Goal: Find specific page/section

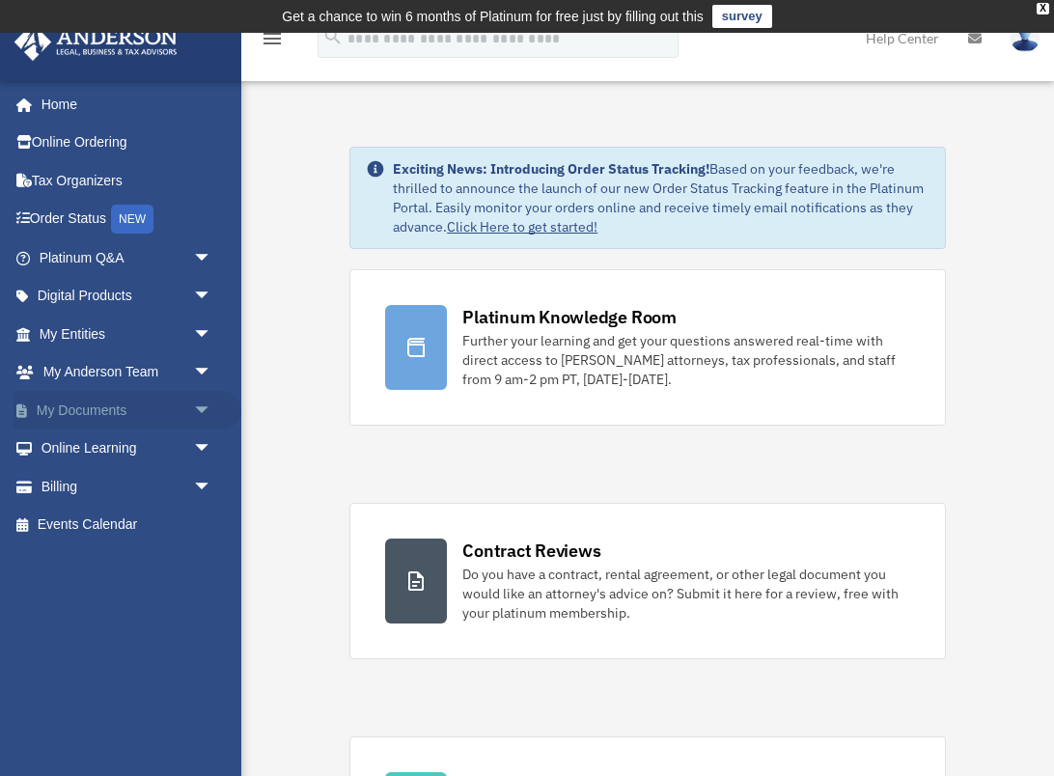
click at [84, 413] on link "My Documents arrow_drop_down" at bounding box center [128, 410] width 228 height 39
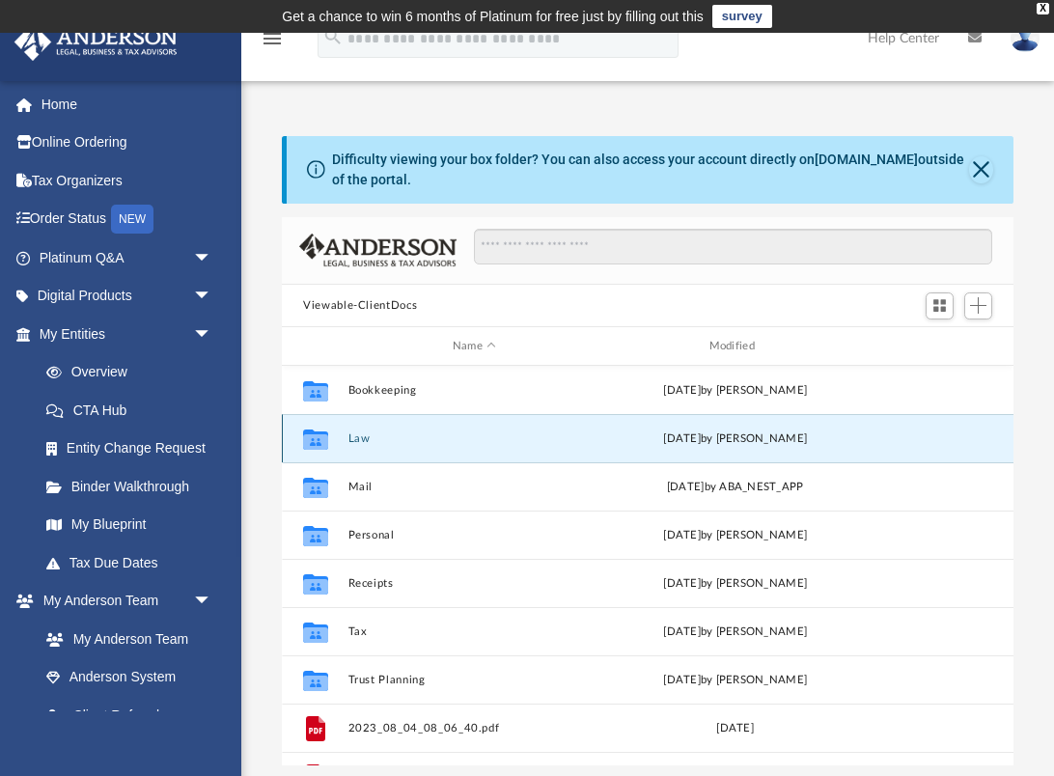
click at [364, 437] on button "Law" at bounding box center [474, 438] width 253 height 13
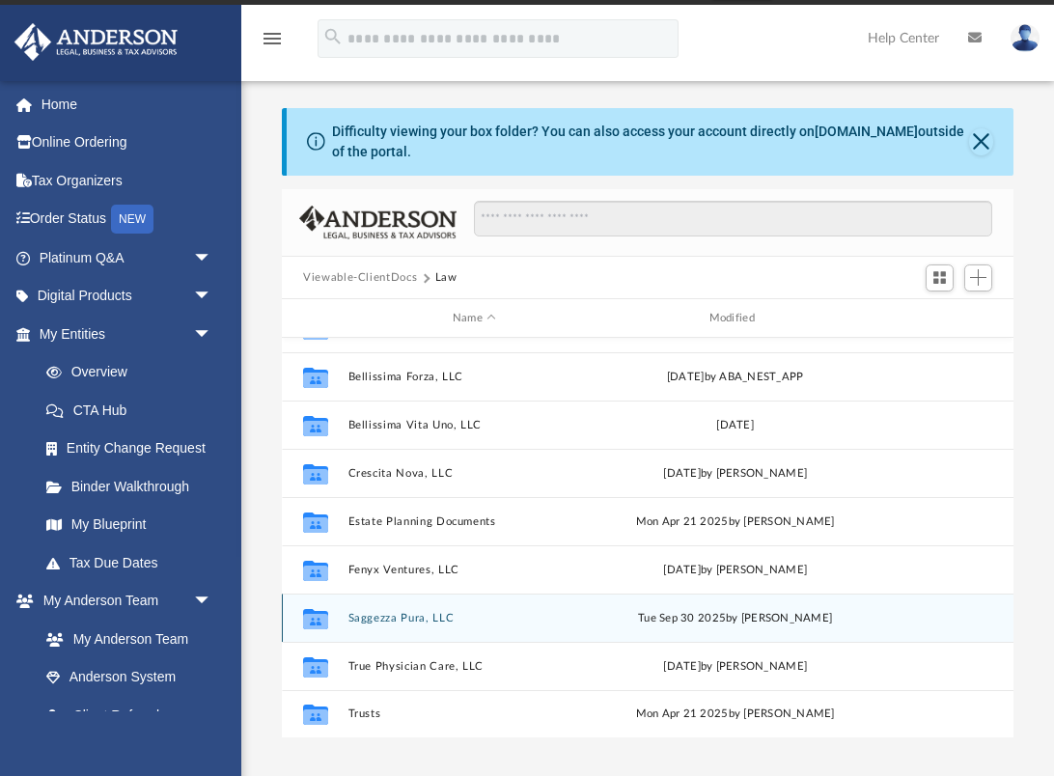
scroll to position [23, 0]
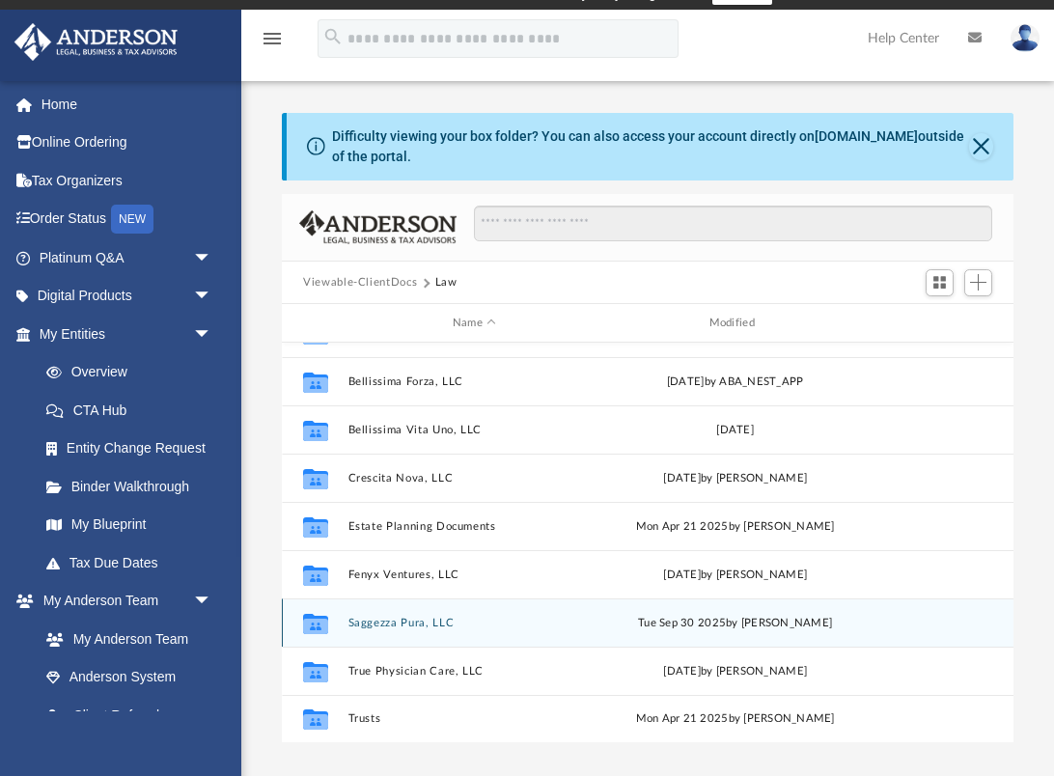
click at [425, 603] on div "Collaborated Folder Saggezza Pura, LLC [DATE] by [PERSON_NAME]" at bounding box center [648, 623] width 732 height 48
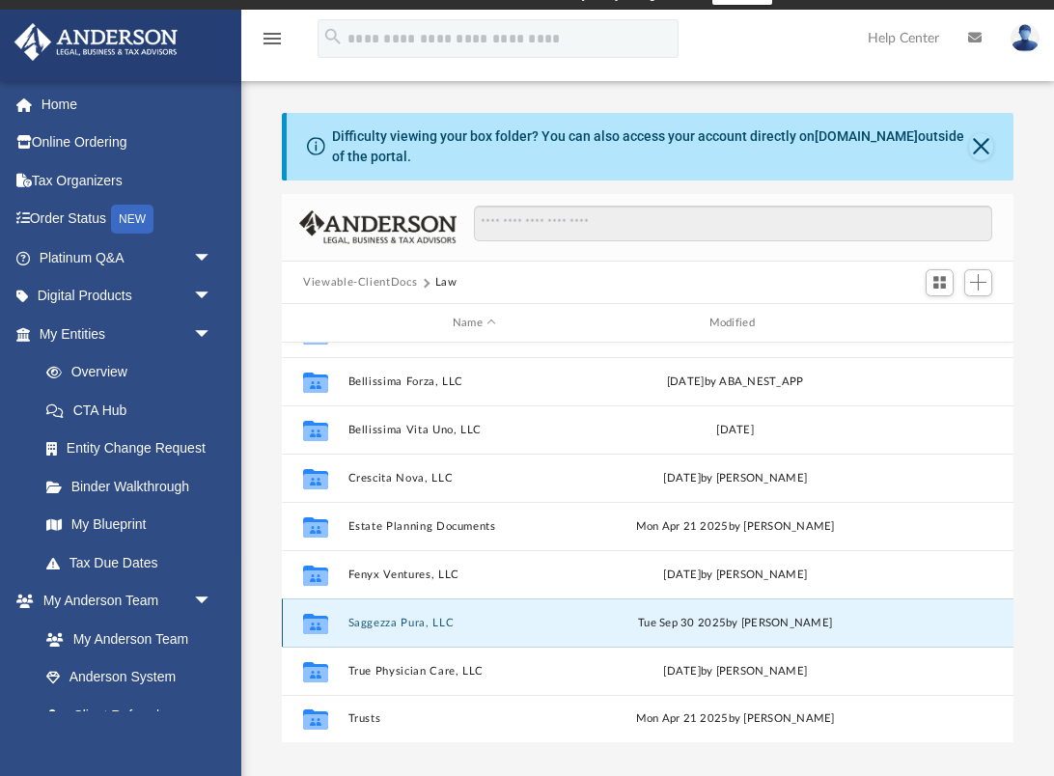
click at [426, 617] on button "Saggezza Pura, LLC" at bounding box center [474, 623] width 253 height 13
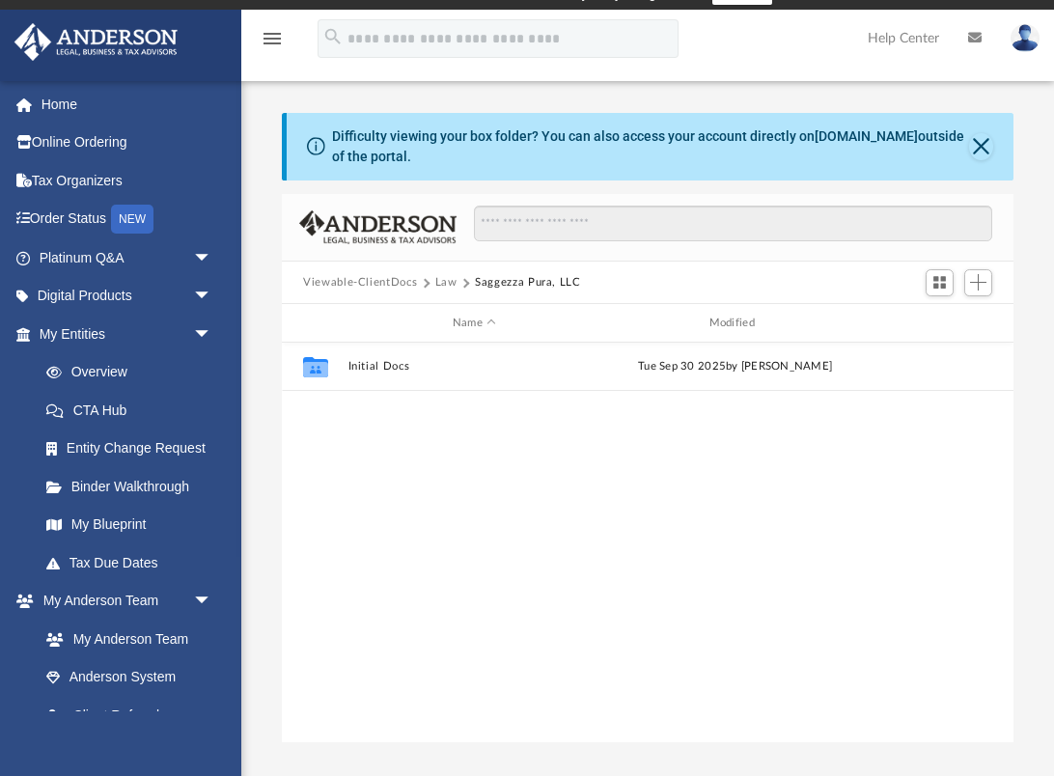
scroll to position [0, 0]
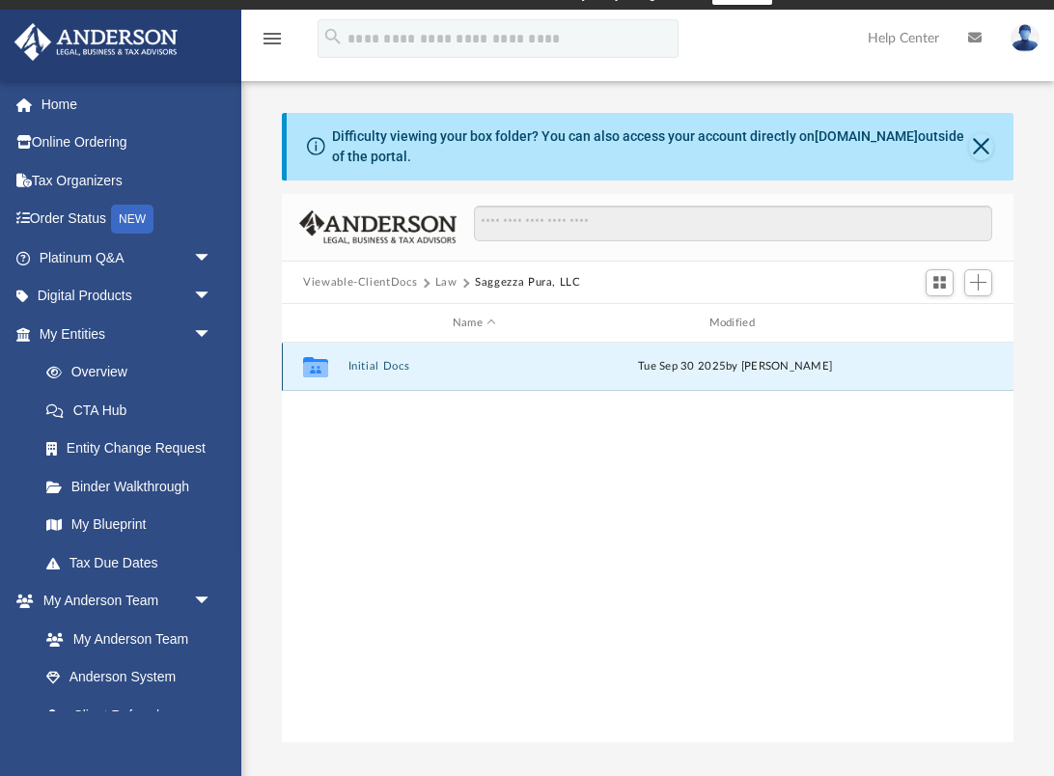
click at [389, 363] on button "Initial Docs" at bounding box center [474, 367] width 253 height 13
